Goal: Task Accomplishment & Management: Use online tool/utility

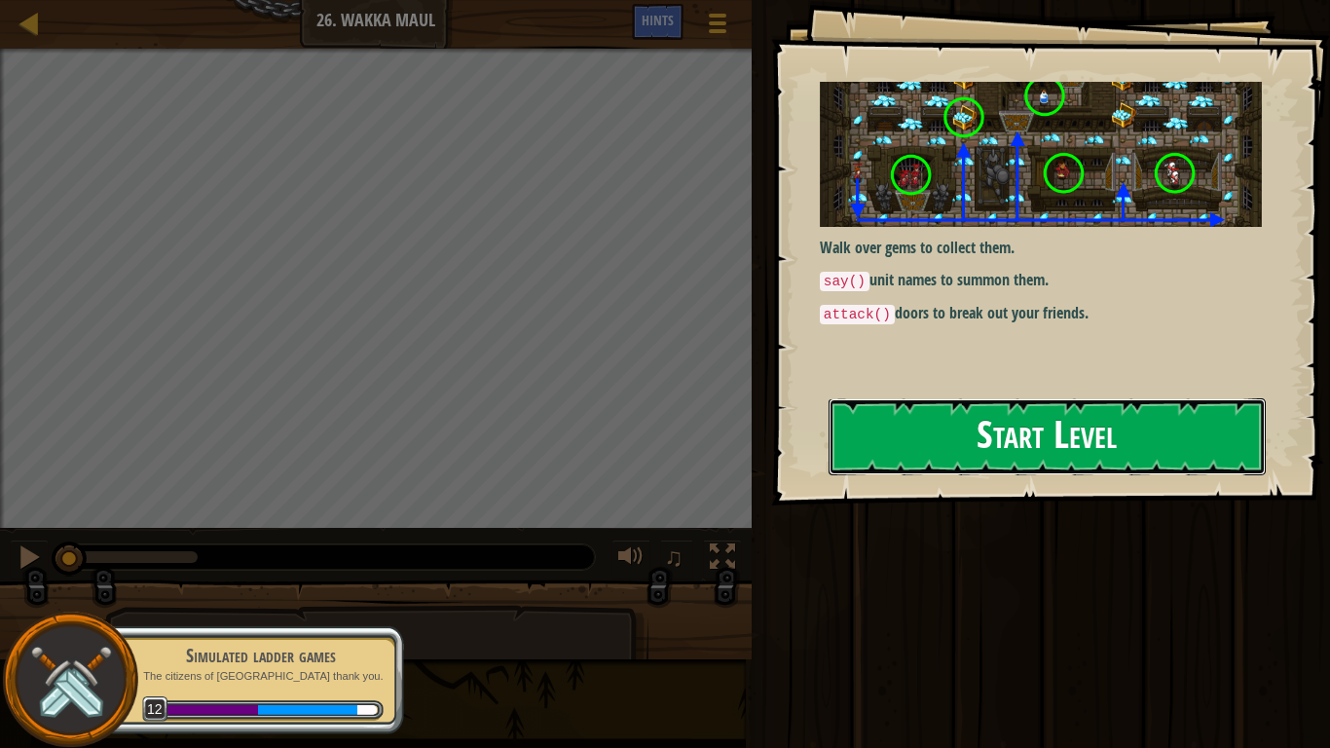
click at [937, 456] on button "Start Level" at bounding box center [1047, 436] width 437 height 77
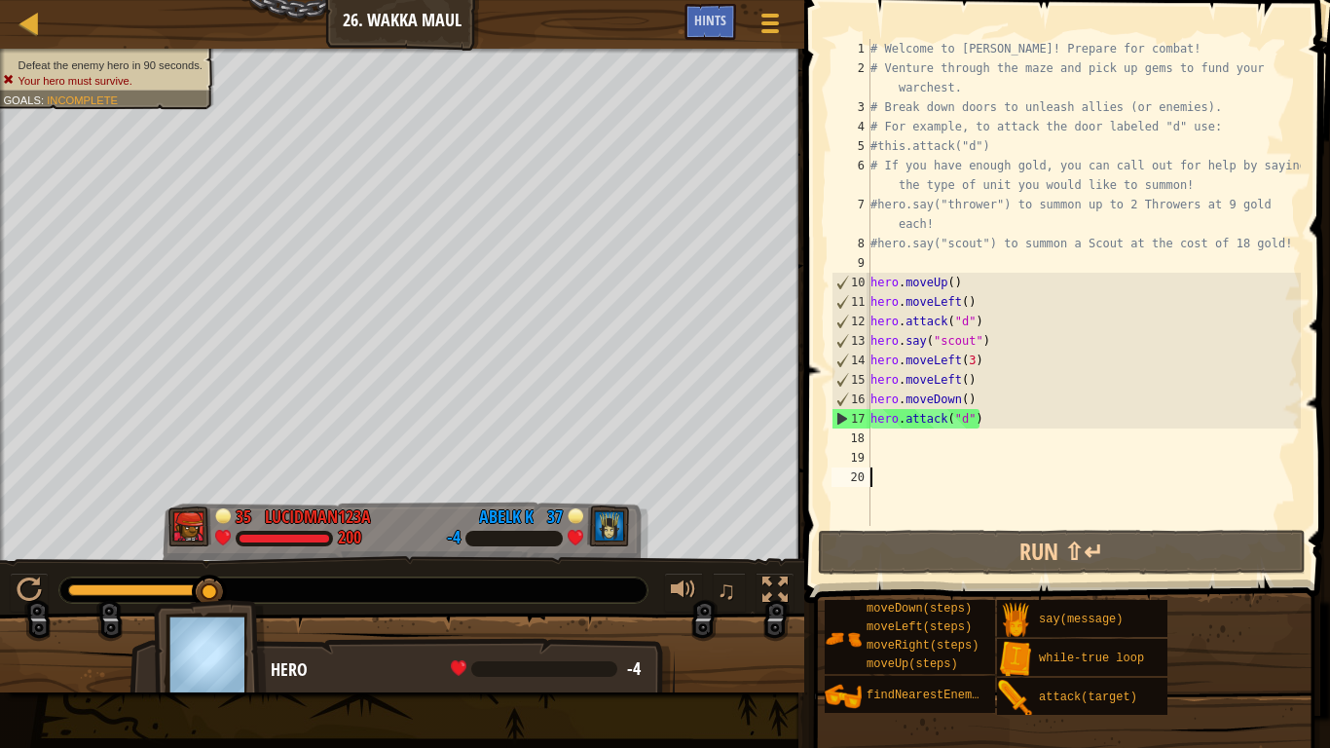
click at [980, 402] on div "# Welcome to [PERSON_NAME]! Prepare for combat! # Venture through the maze and …" at bounding box center [1084, 302] width 434 height 526
type textarea "hero.moveDown()"
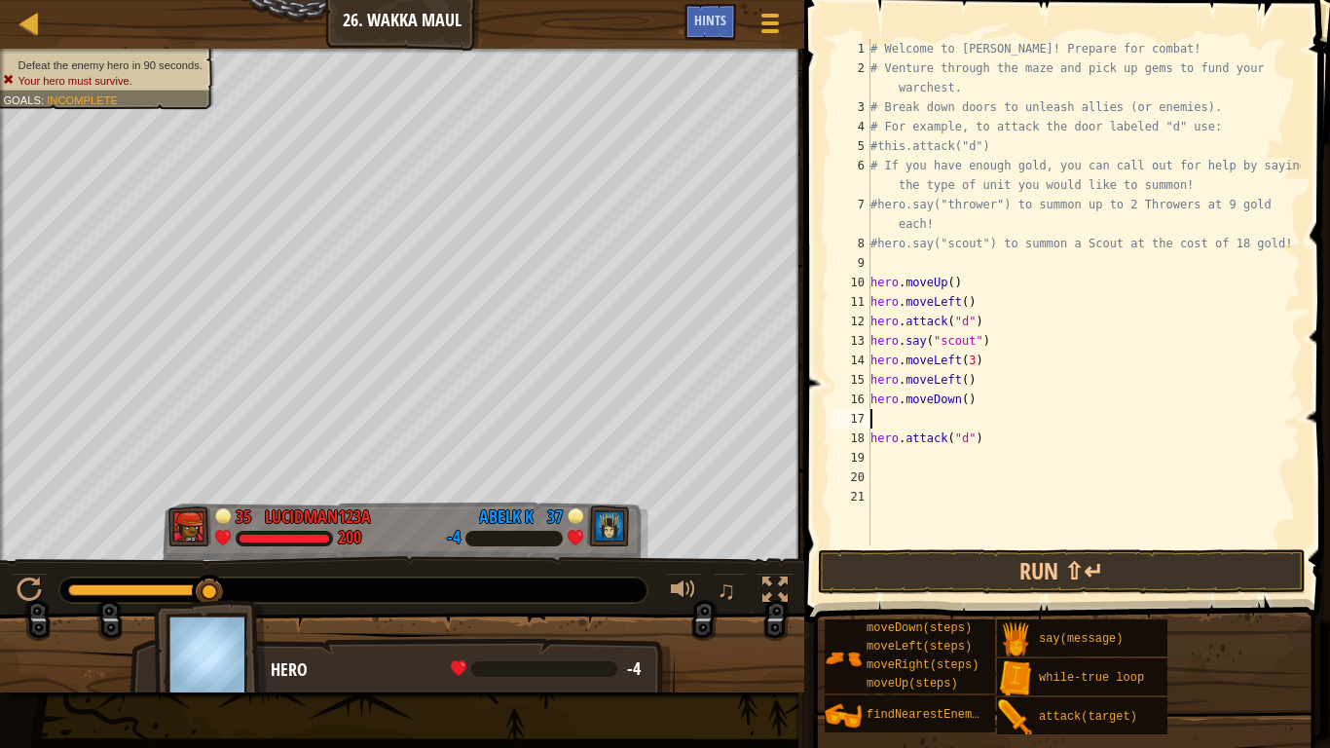
type textarea "h"
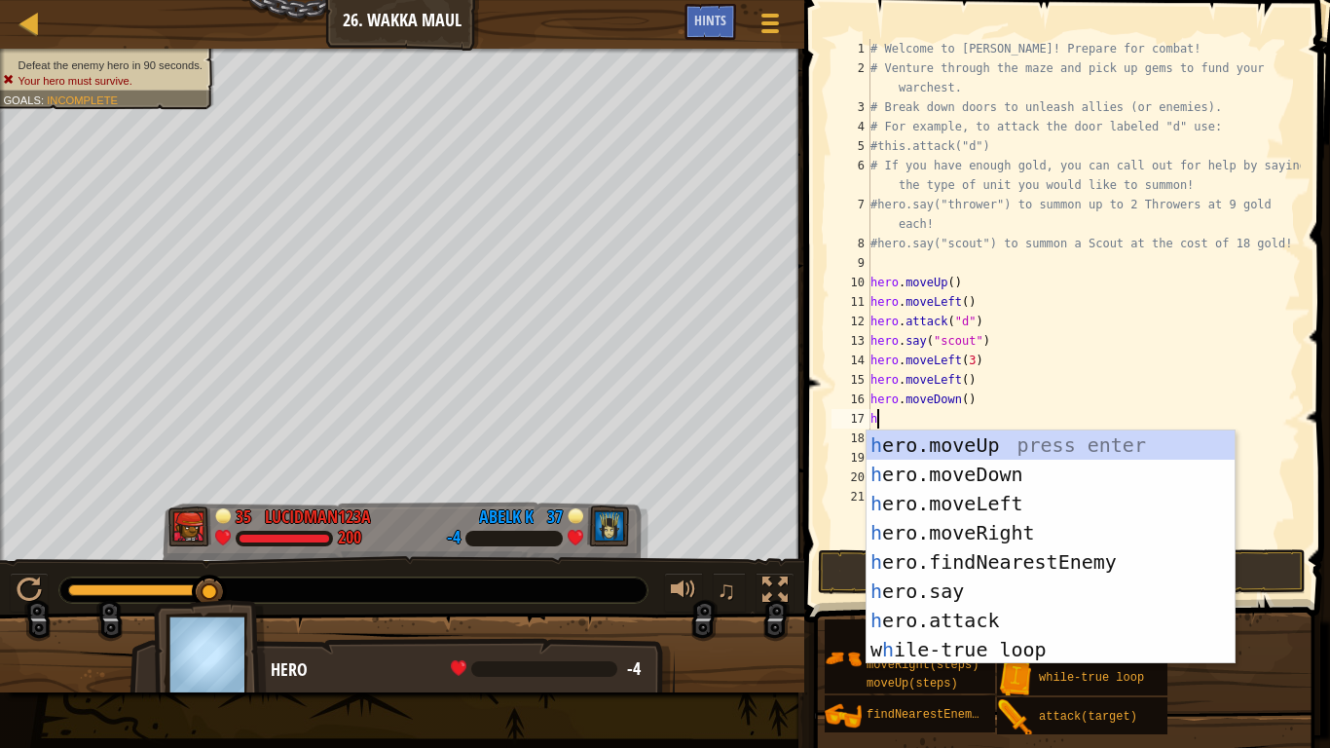
scroll to position [9, 0]
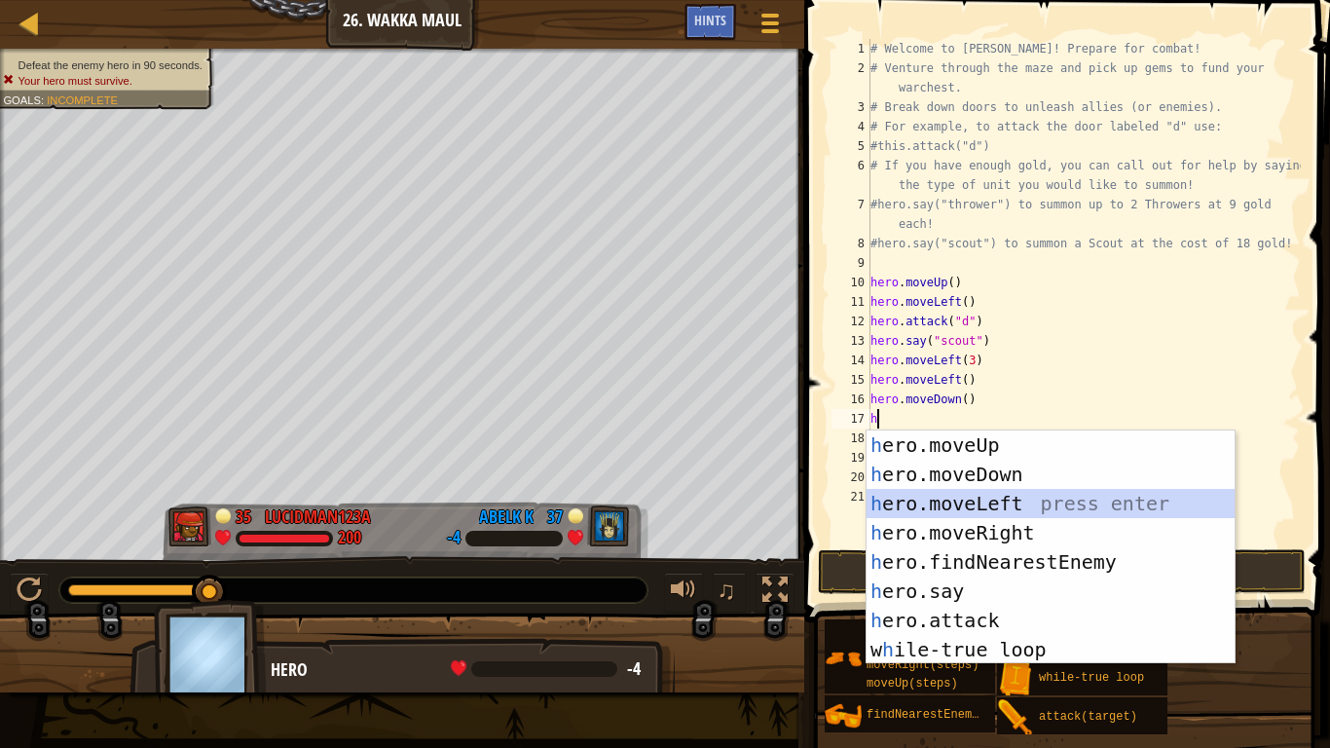
click at [972, 513] on div "h ero.moveUp press enter h ero.moveDown press enter h ero.moveLeft press enter …" at bounding box center [1051, 576] width 368 height 292
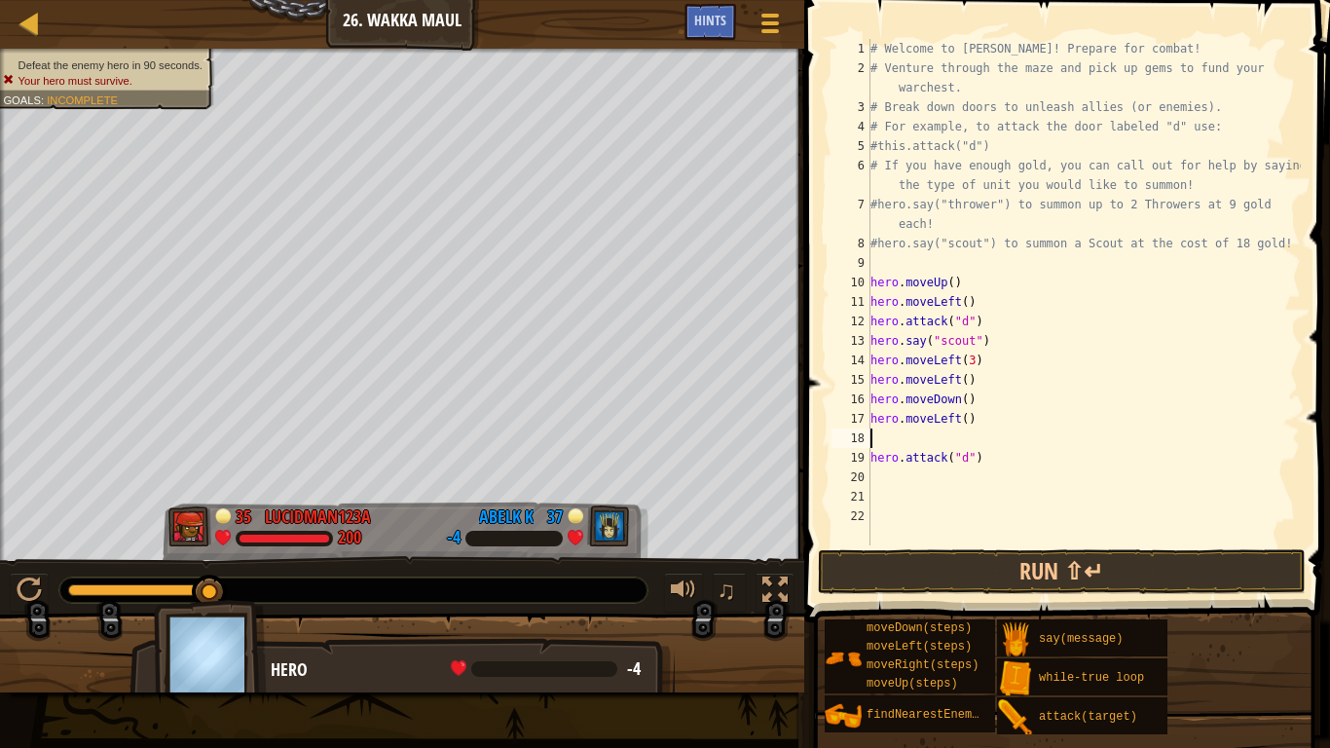
type textarea "h"
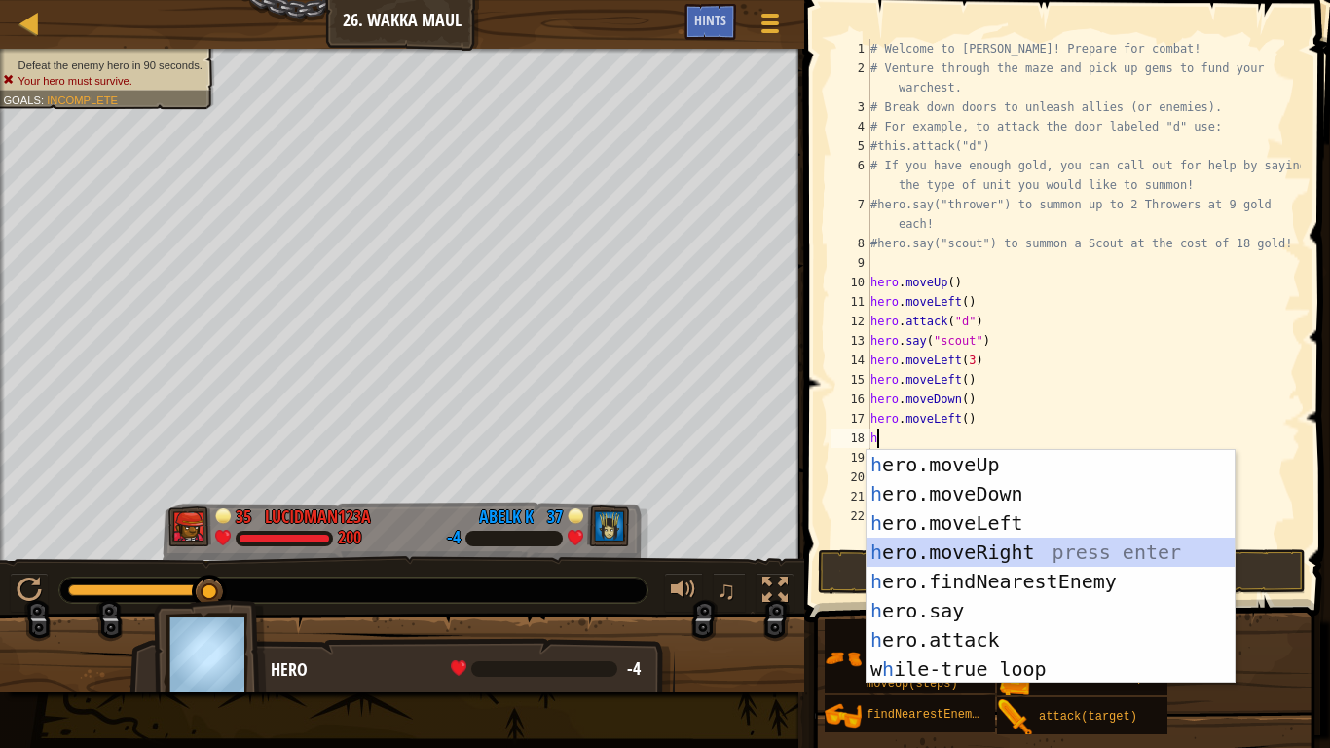
click at [1032, 546] on div "h ero.moveUp press enter h ero.moveDown press enter h ero.moveLeft press enter …" at bounding box center [1051, 596] width 368 height 292
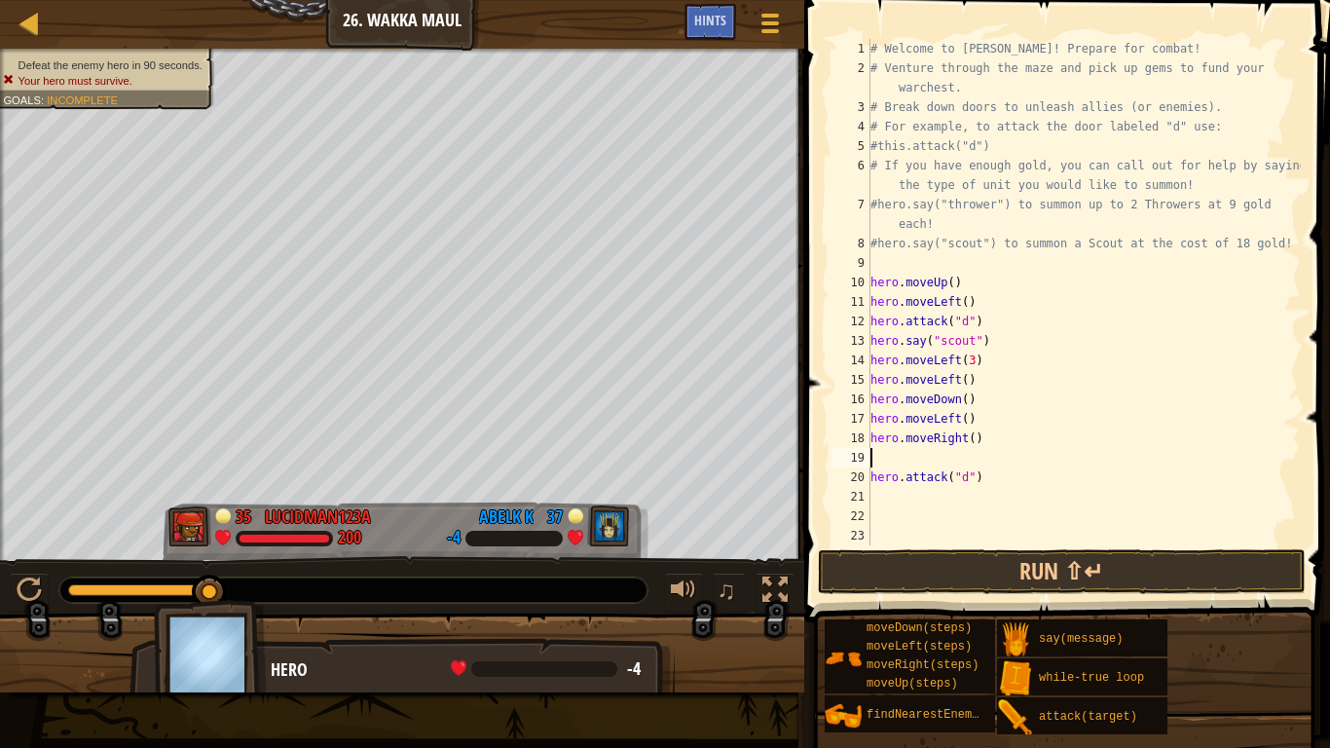
click at [985, 417] on div "# Welcome to [PERSON_NAME]! Prepare for combat! # Venture through the maze and …" at bounding box center [1084, 311] width 434 height 545
type textarea "hero.moveLeft()"
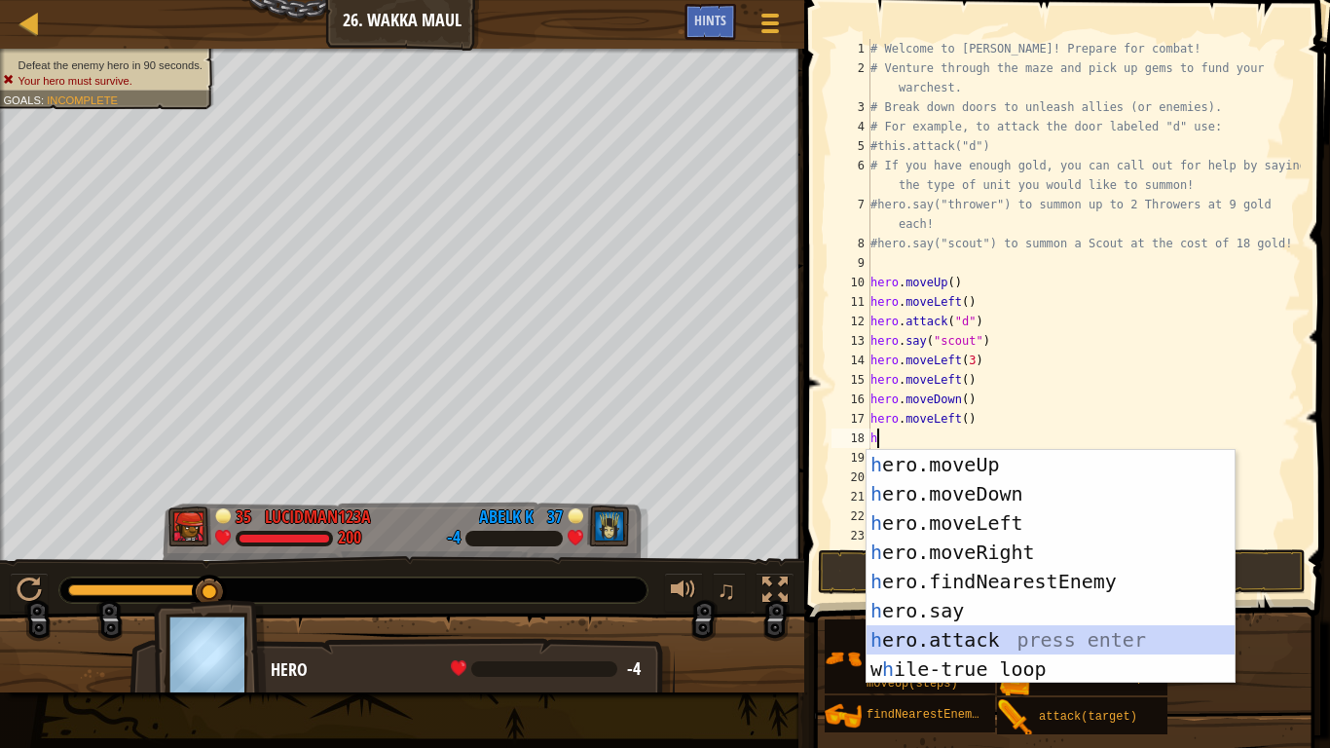
click at [995, 638] on div "h ero.moveUp press enter h ero.moveDown press enter h ero.moveLeft press enter …" at bounding box center [1051, 596] width 368 height 292
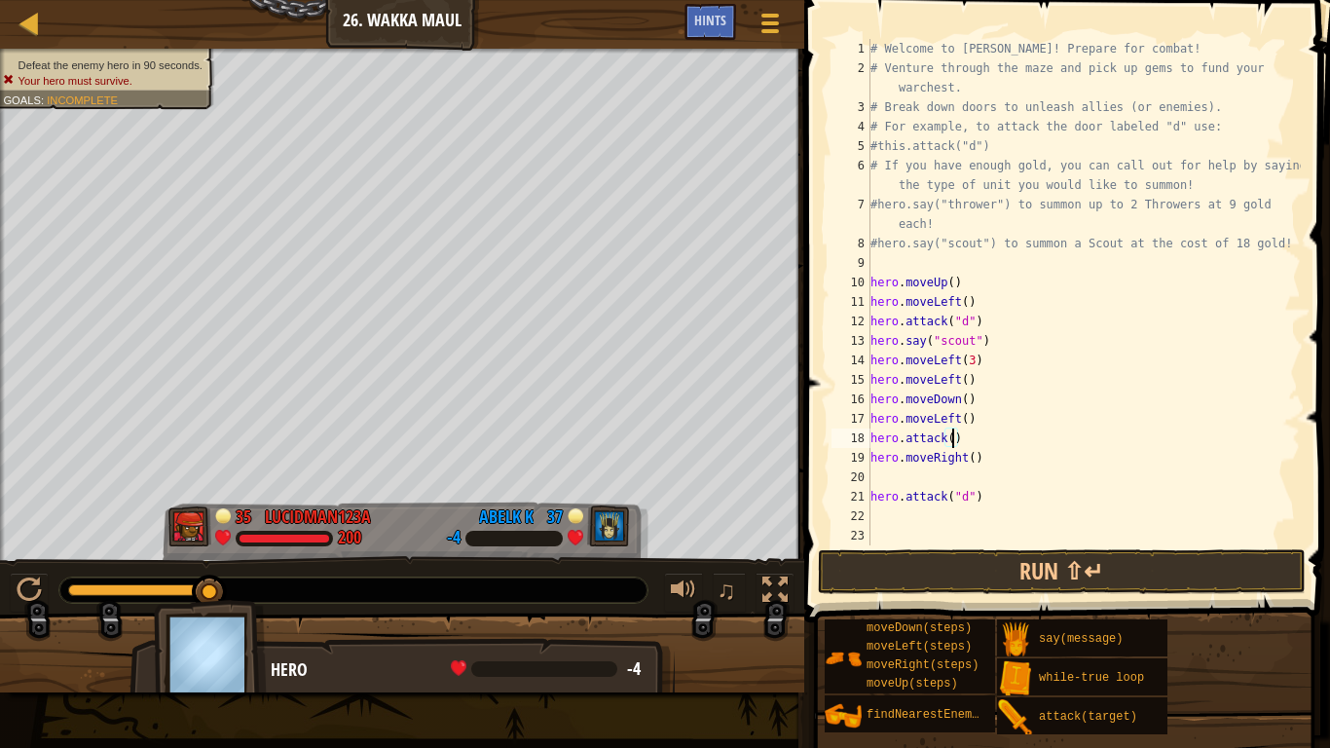
scroll to position [9, 13]
type textarea "hero.attack("d")"
click at [1027, 482] on div "# Welcome to [PERSON_NAME]! Prepare for combat! # Venture through the maze and …" at bounding box center [1084, 311] width 434 height 545
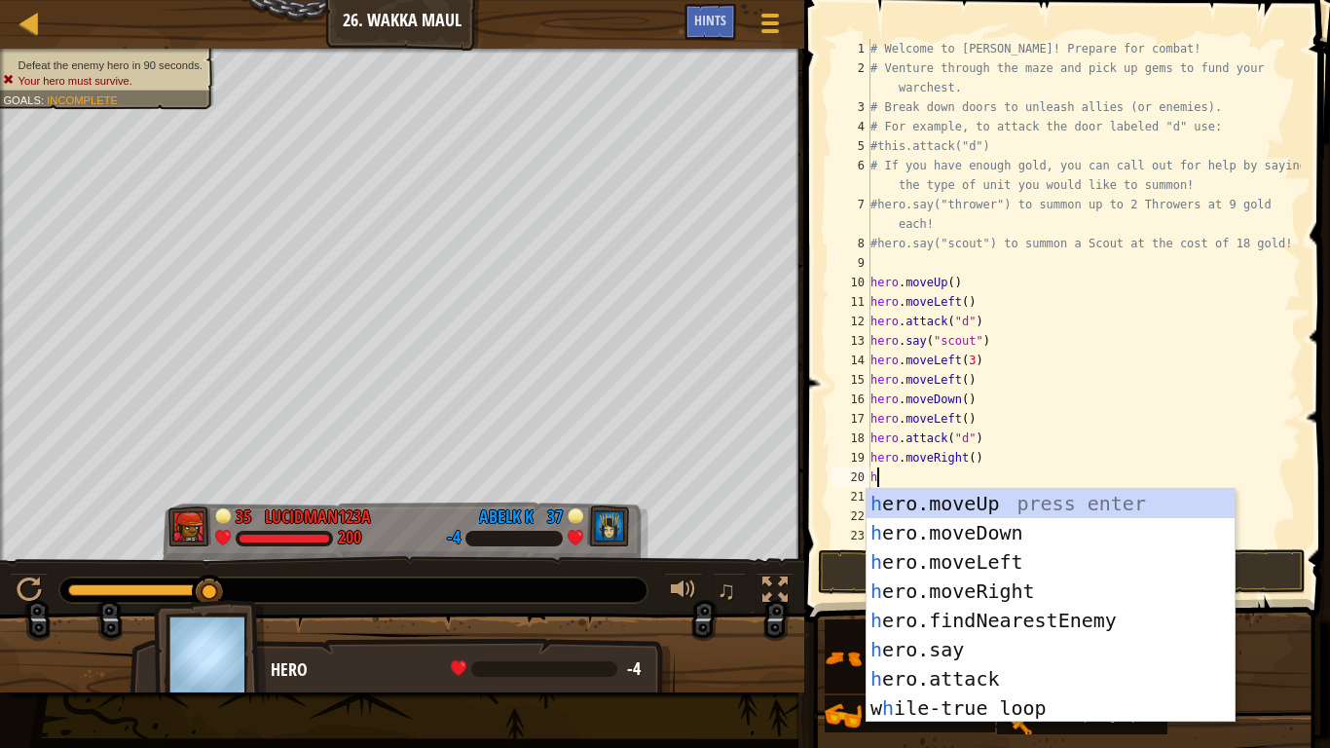
scroll to position [9, 1]
click at [980, 681] on div "he ro.moveUp press enter he ro.moveDown press enter he ro.moveLeft press enter …" at bounding box center [1051, 635] width 368 height 292
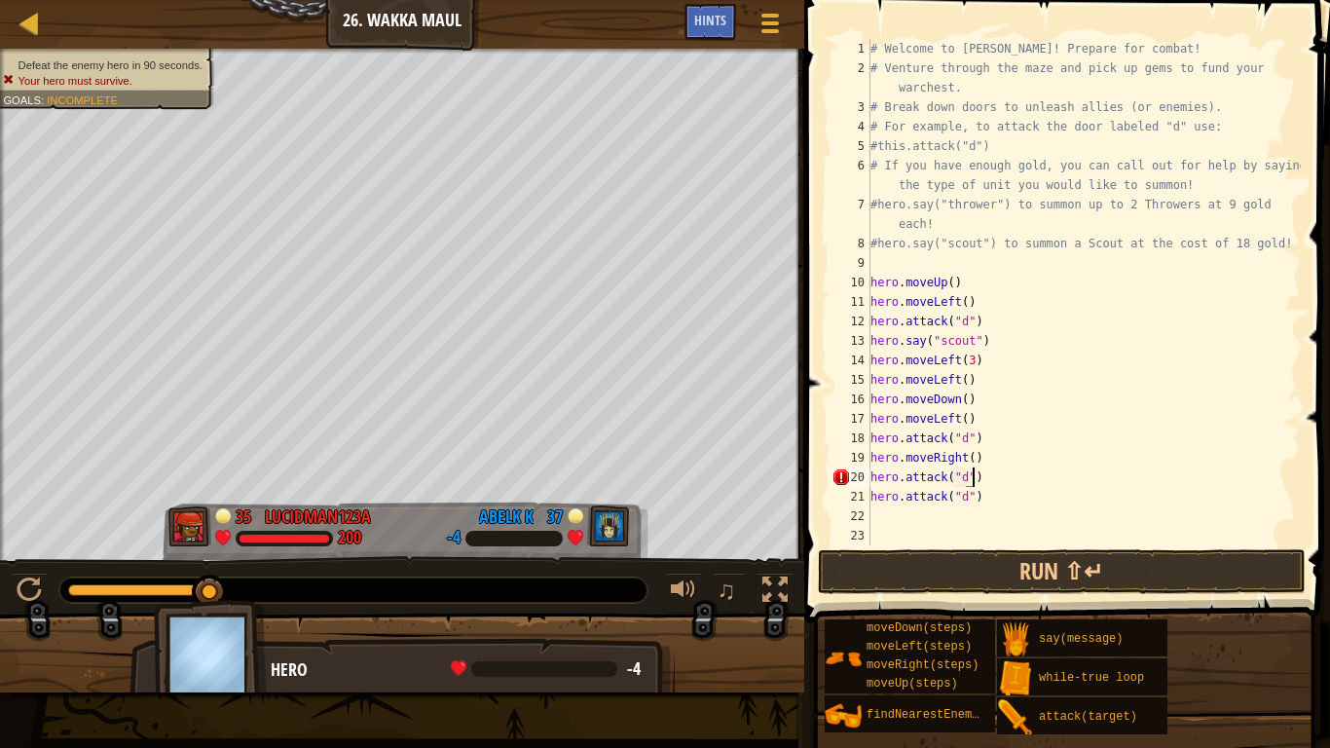
scroll to position [9, 15]
click at [1017, 557] on button "Run ⇧↵" at bounding box center [1062, 571] width 488 height 45
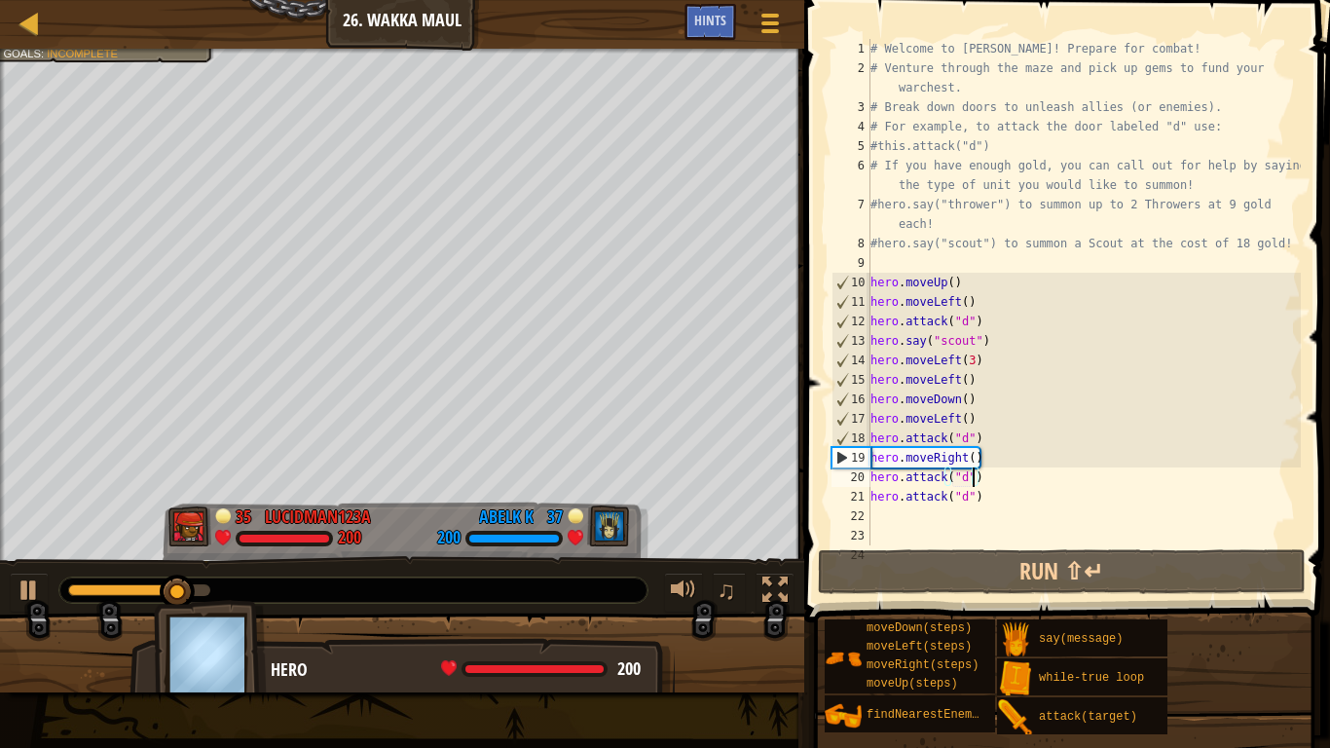
click at [977, 402] on div "# Welcome to [PERSON_NAME]! Prepare for combat! # Venture through the maze and …" at bounding box center [1084, 311] width 434 height 545
type textarea "hero.moveDown()"
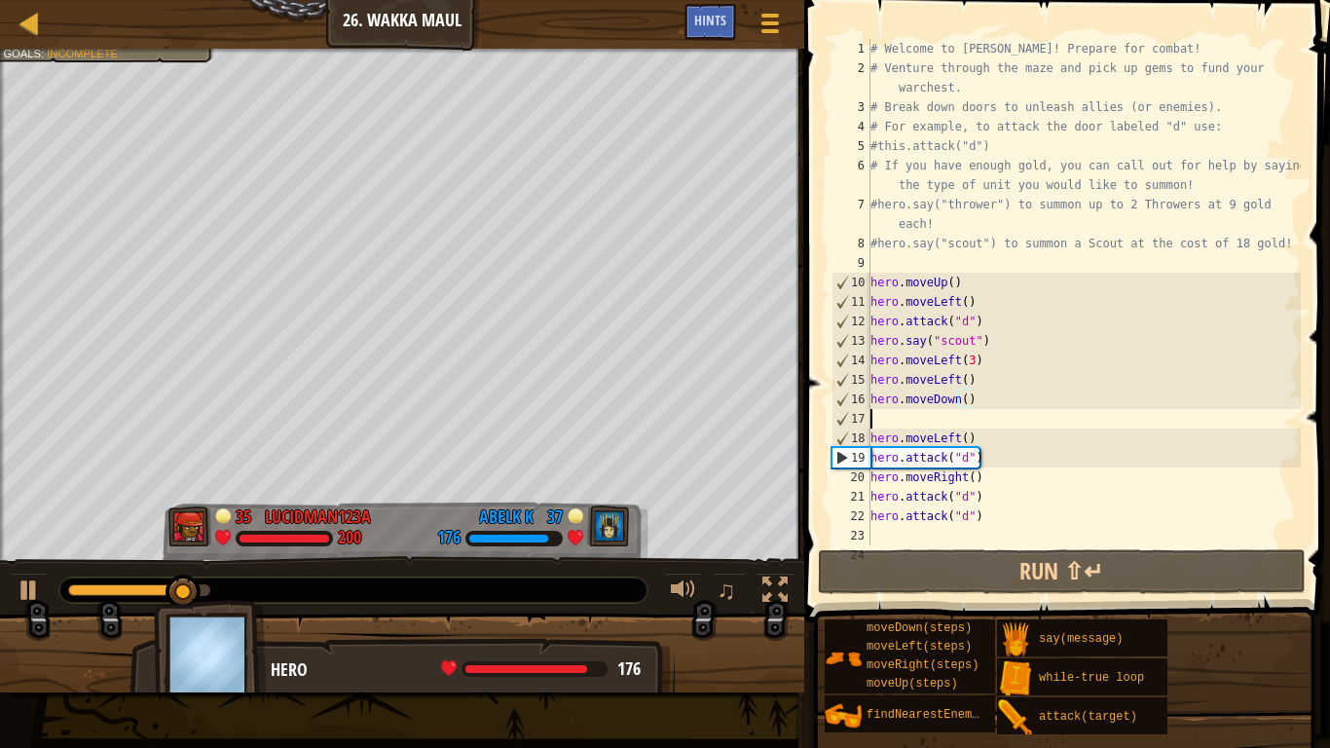
scroll to position [9, 0]
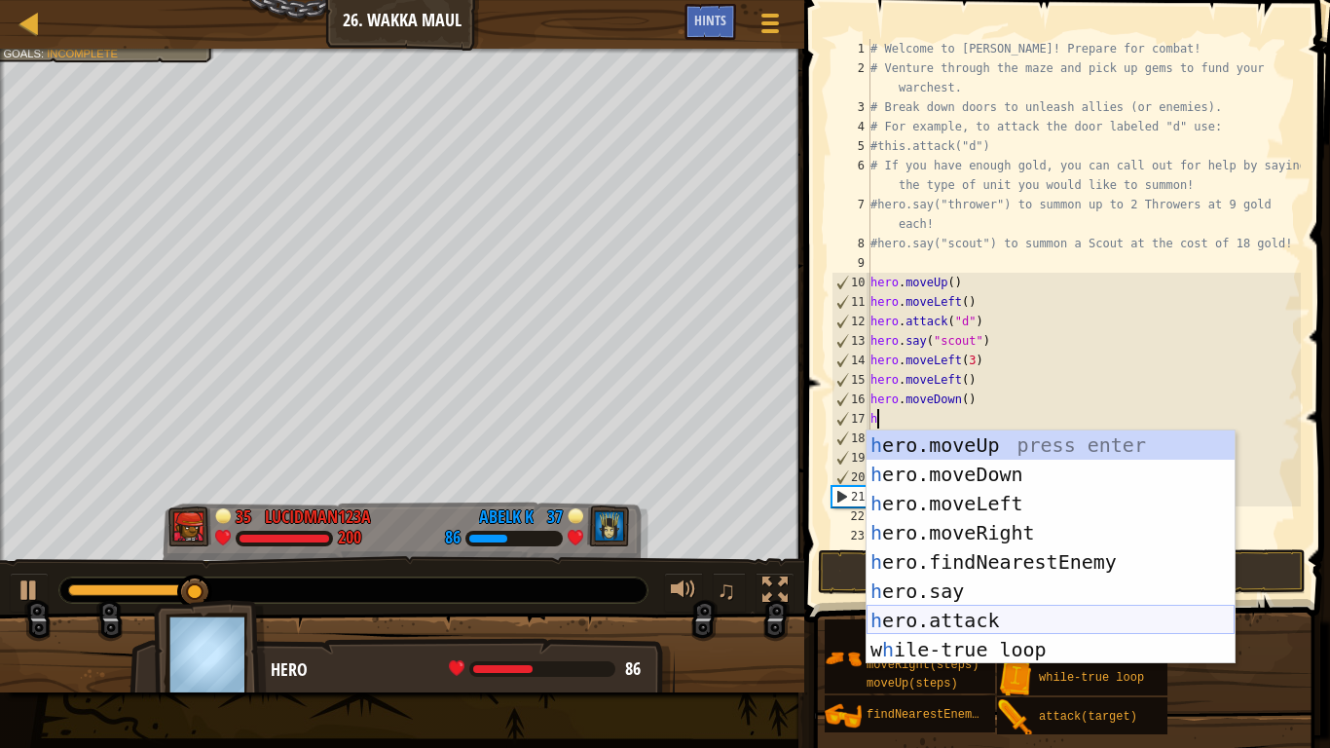
click at [961, 612] on div "h ero.moveUp press enter h ero.moveDown press enter h ero.moveLeft press enter …" at bounding box center [1051, 576] width 368 height 292
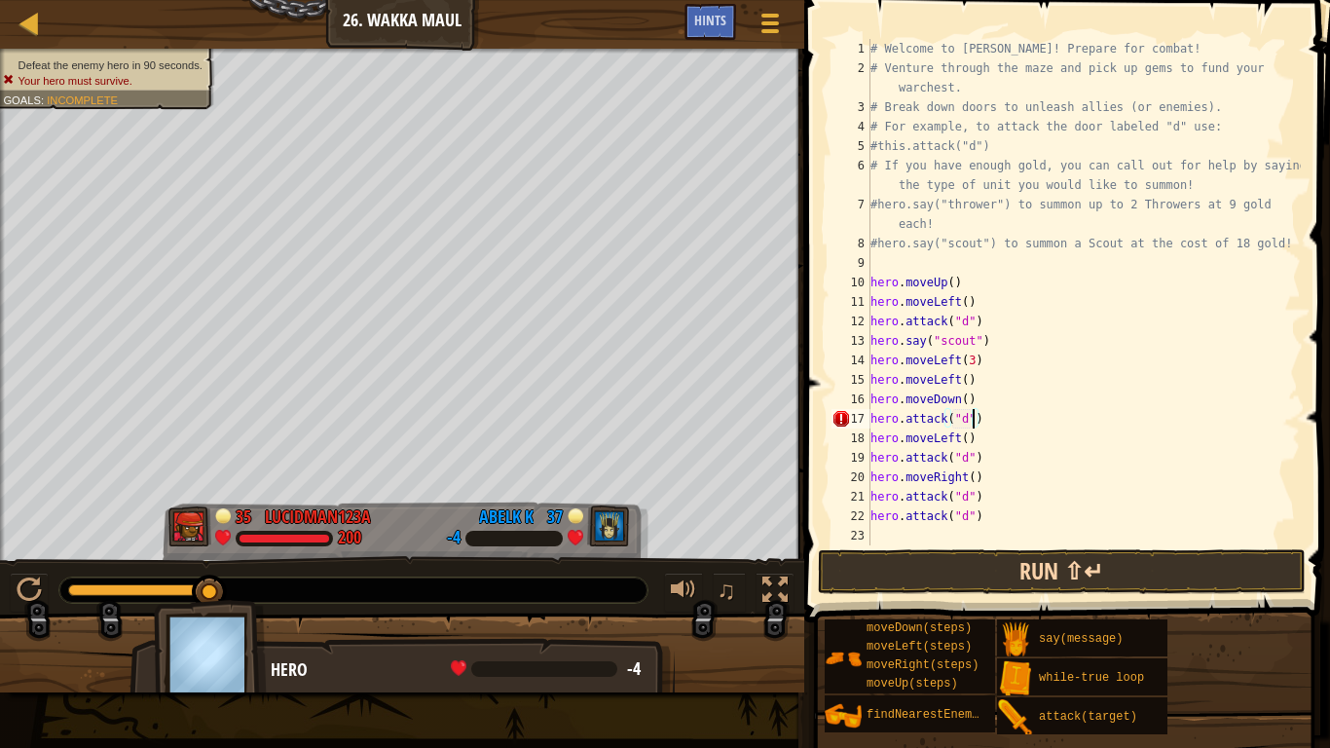
scroll to position [9, 15]
click at [938, 571] on button "Run ⇧↵" at bounding box center [1062, 571] width 488 height 45
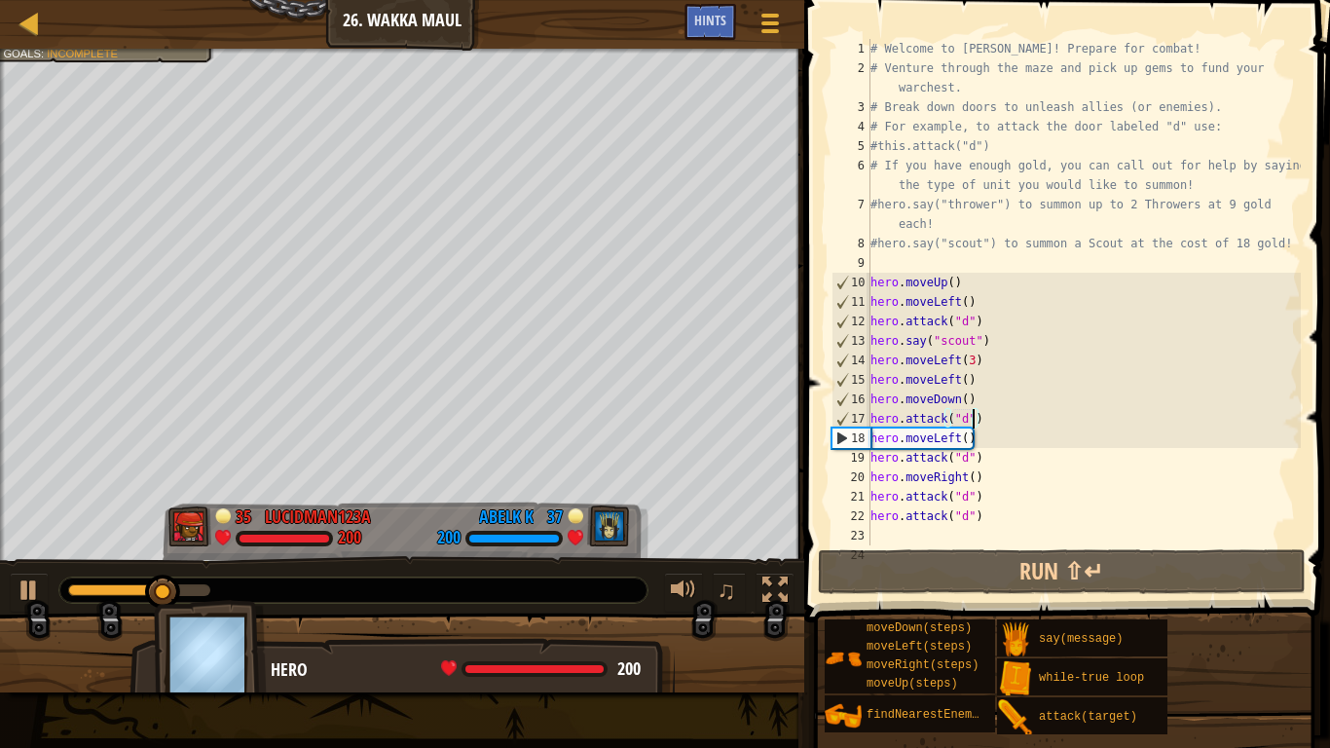
click at [990, 424] on div "# Welcome to [PERSON_NAME]! Prepare for combat! # Venture through the maze and …" at bounding box center [1084, 311] width 434 height 545
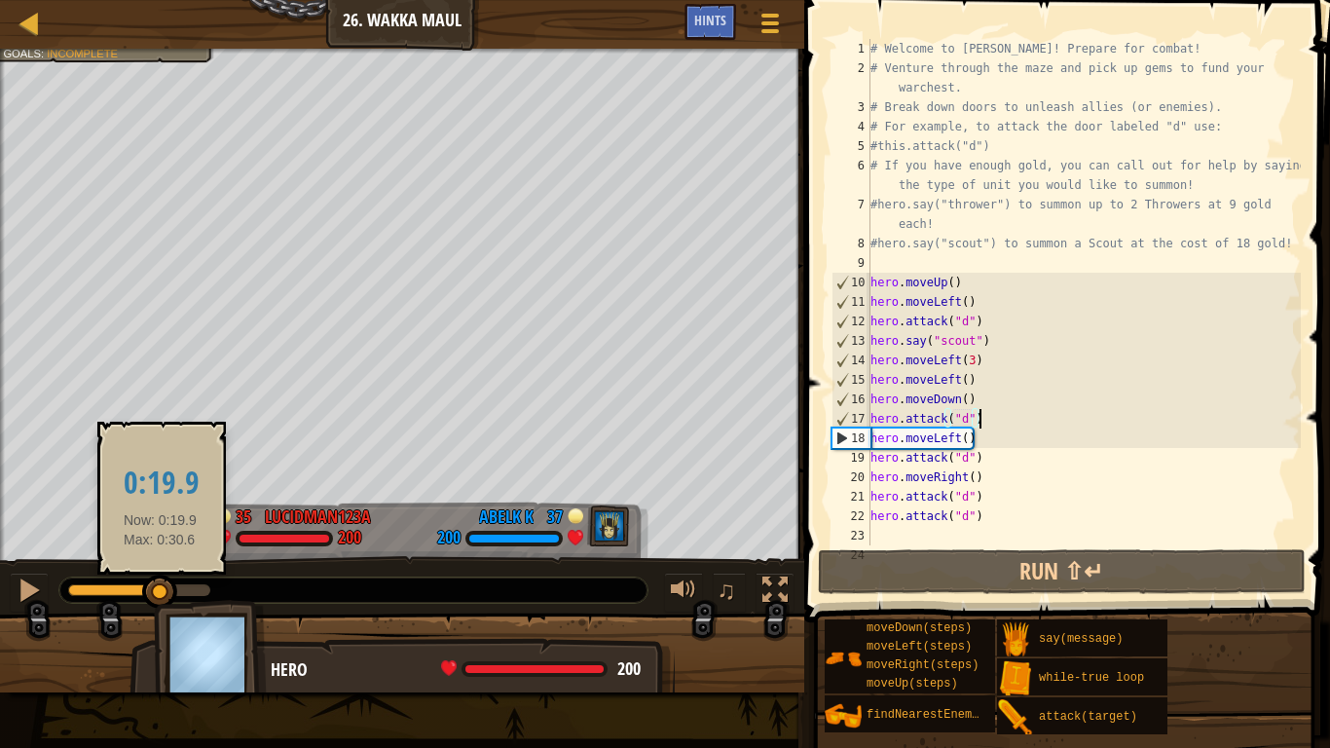
drag, startPoint x: 206, startPoint y: 590, endPoint x: 161, endPoint y: 596, distance: 46.1
click at [161, 596] on div at bounding box center [159, 591] width 35 height 35
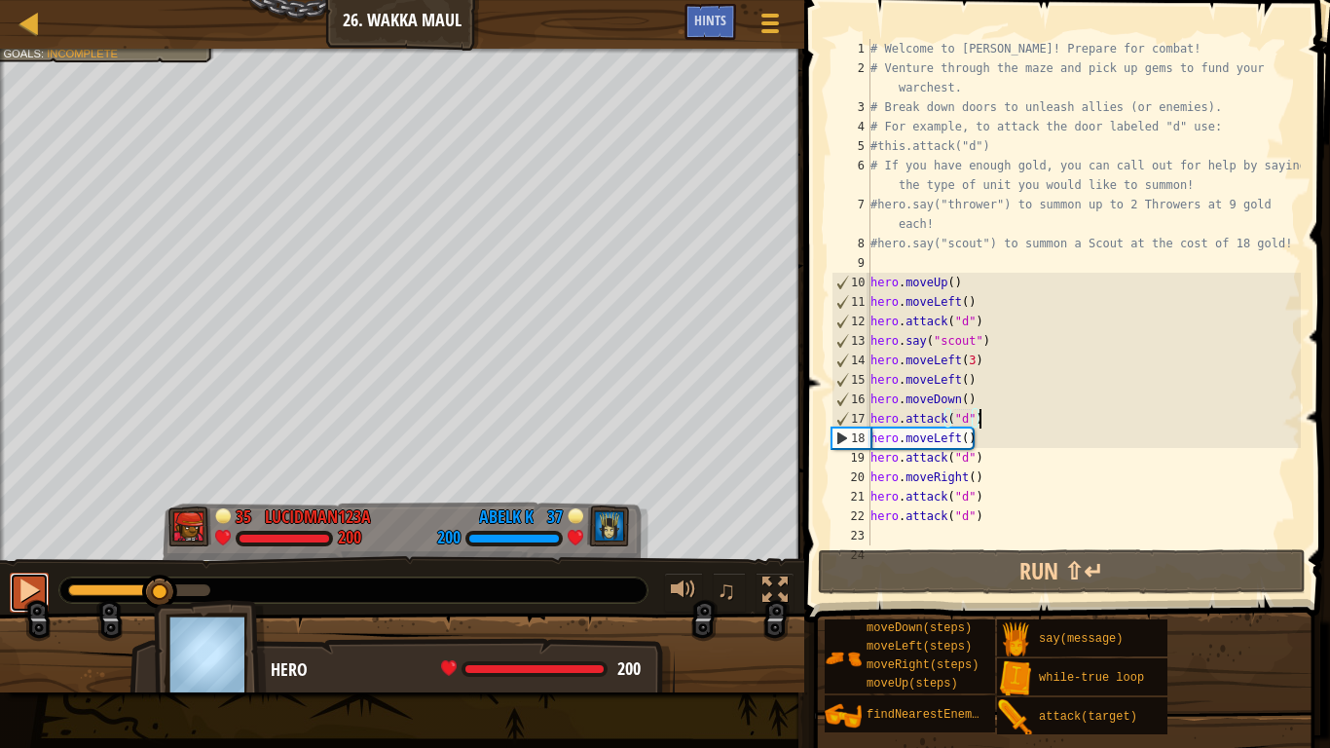
click at [29, 598] on div at bounding box center [29, 589] width 25 height 25
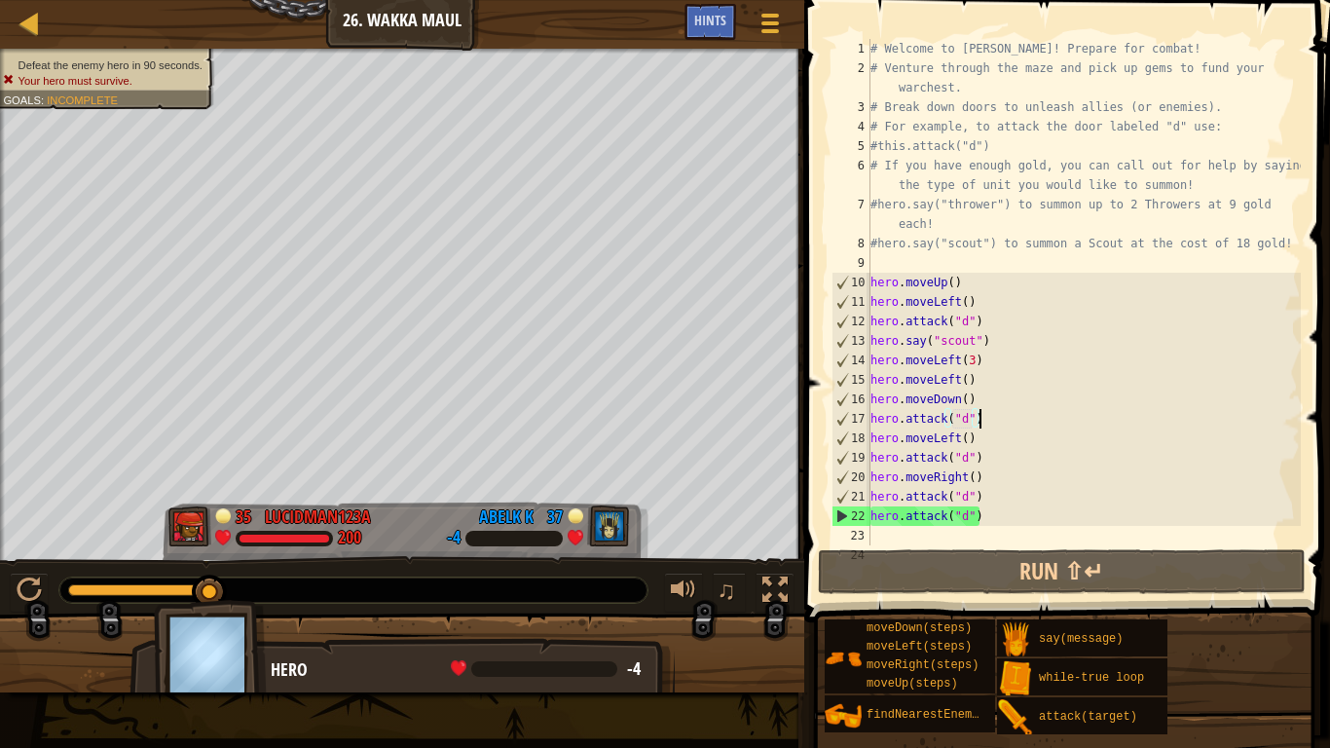
click at [989, 374] on div "# Welcome to [PERSON_NAME]! Prepare for combat! # Venture through the maze and …" at bounding box center [1084, 311] width 434 height 545
type textarea "hero.moveLeft()"
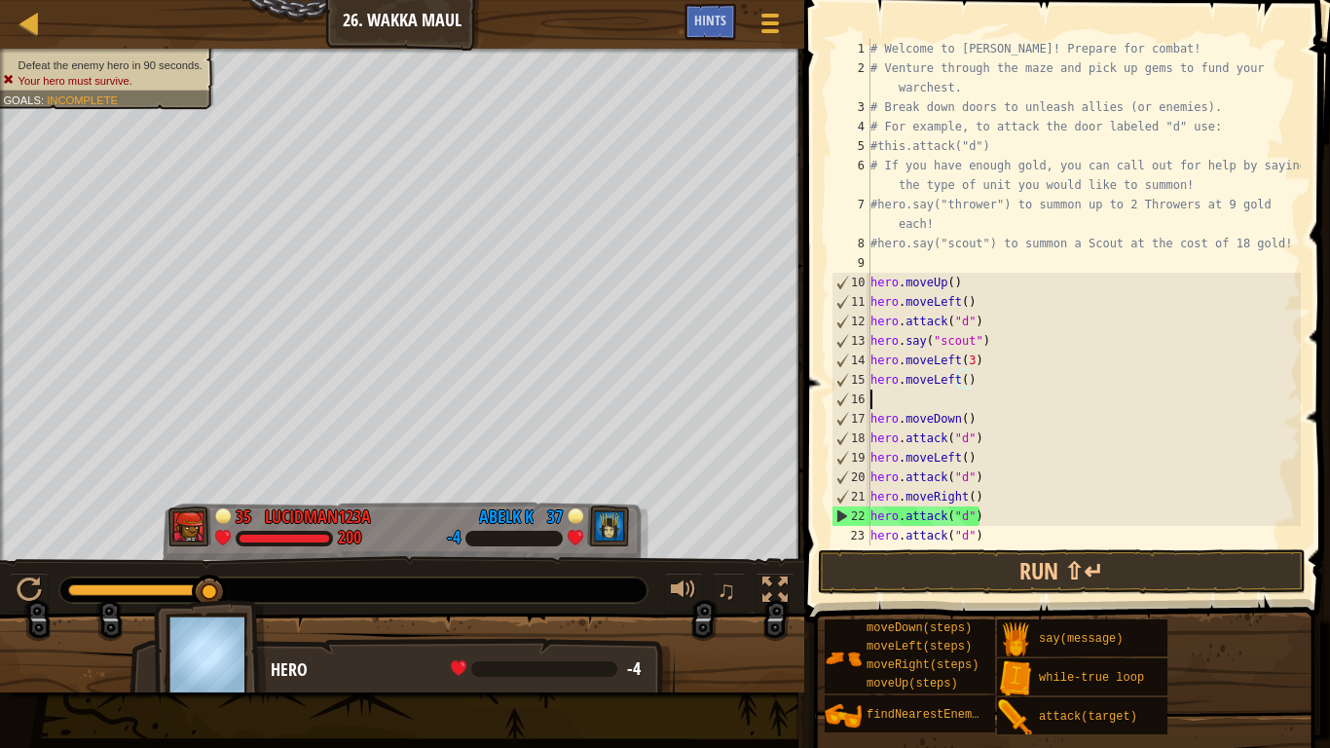
scroll to position [9, 0]
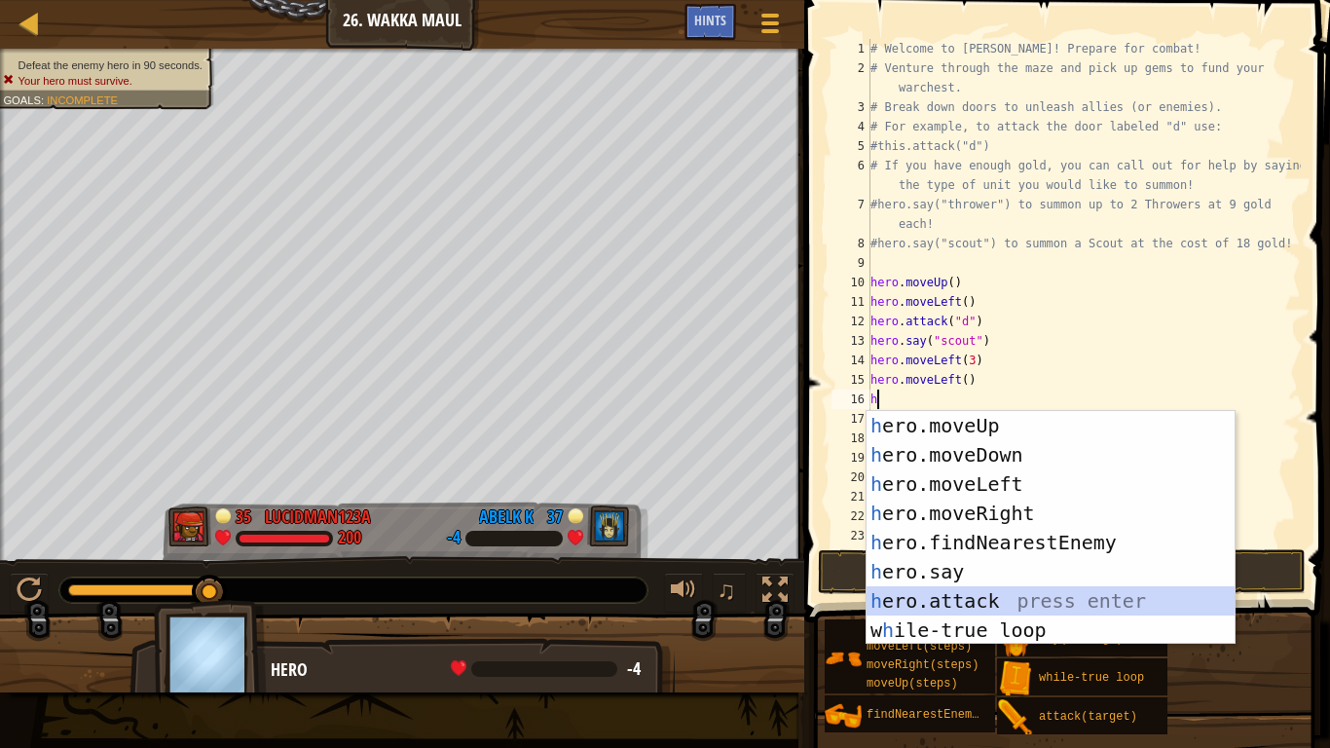
click at [977, 593] on div "h ero.moveUp press enter h ero.moveDown press enter h ero.moveLeft press enter …" at bounding box center [1051, 557] width 368 height 292
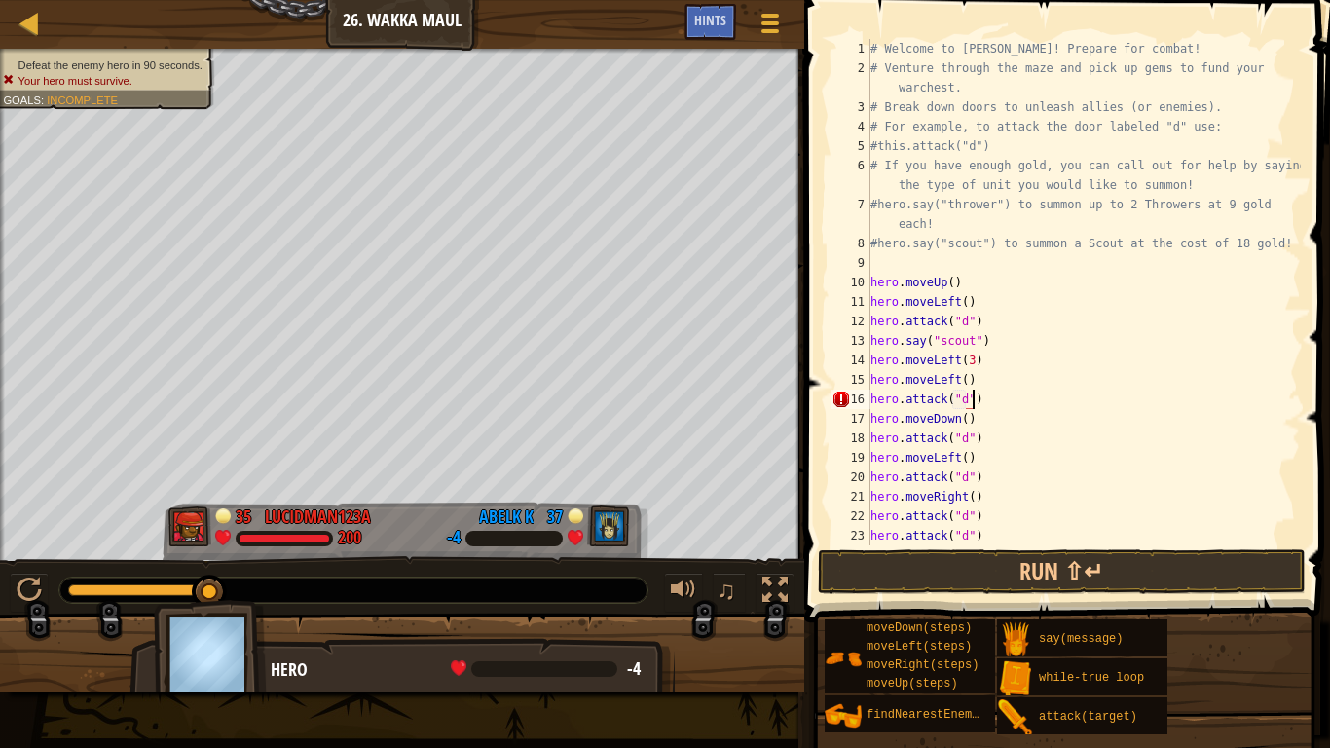
scroll to position [9, 15]
type textarea "hero.attack("d")"
click at [953, 585] on button "Run ⇧↵" at bounding box center [1062, 571] width 488 height 45
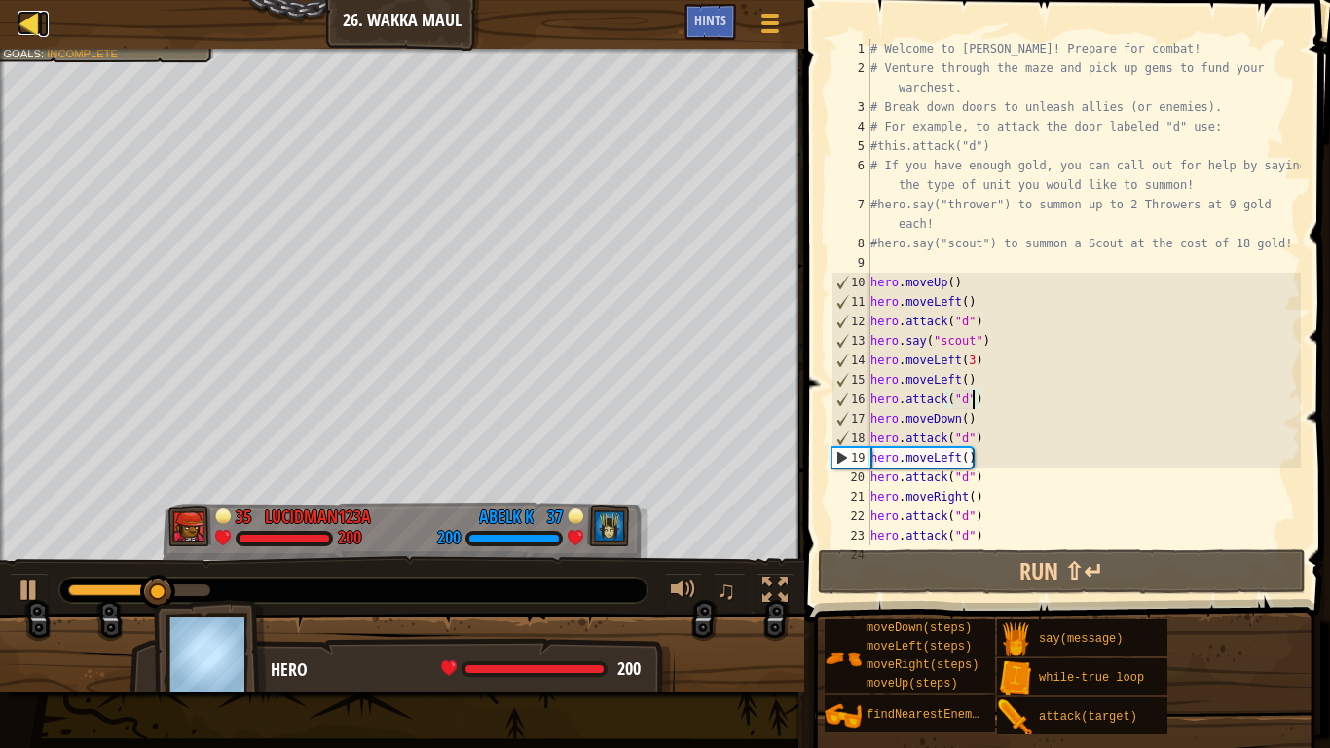
click at [22, 22] on div at bounding box center [30, 23] width 24 height 24
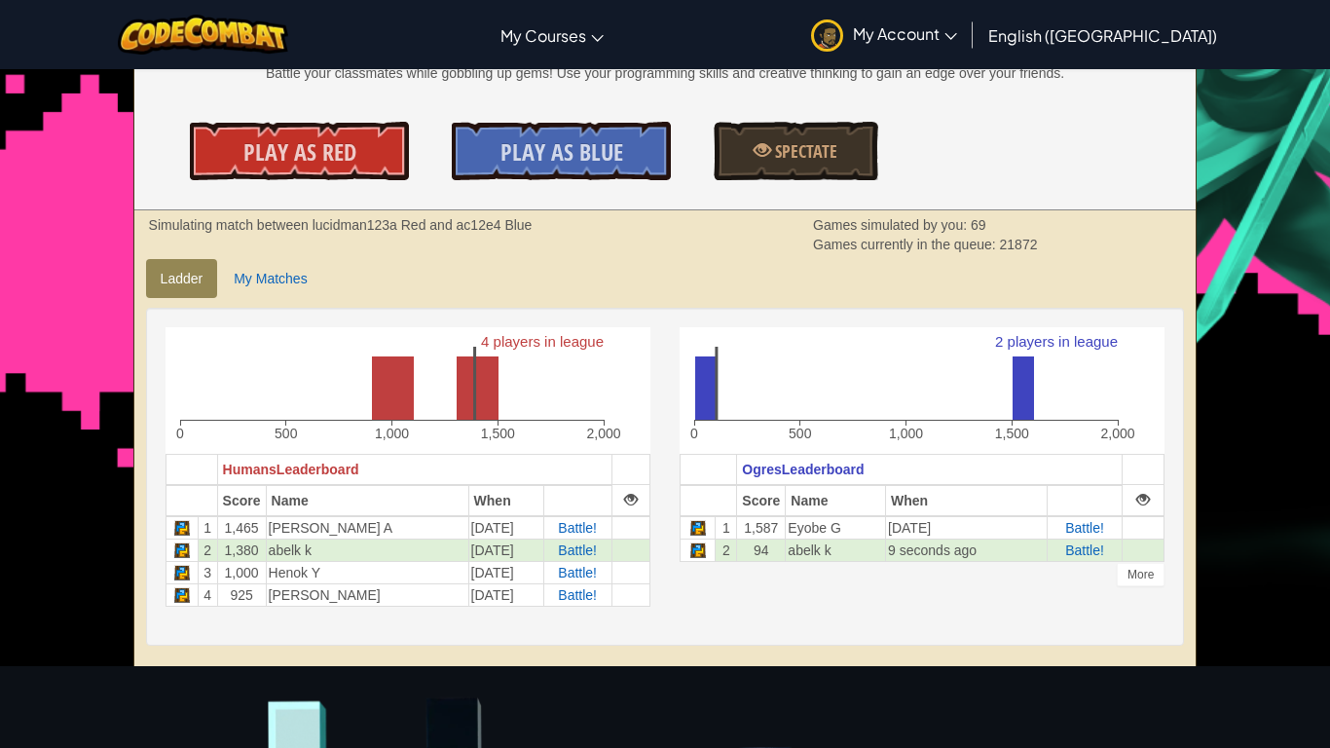
scroll to position [270, 0]
